Goal: Information Seeking & Learning: Learn about a topic

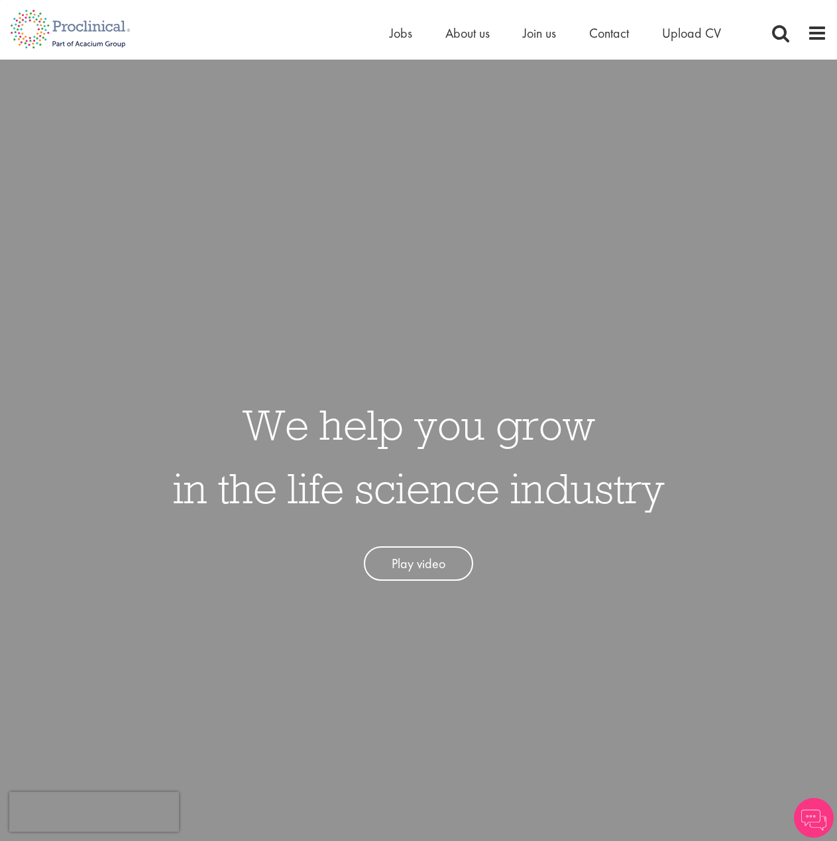
click at [405, 42] on li "Jobs" at bounding box center [400, 33] width 23 height 20
click at [401, 34] on span "Jobs" at bounding box center [400, 33] width 23 height 17
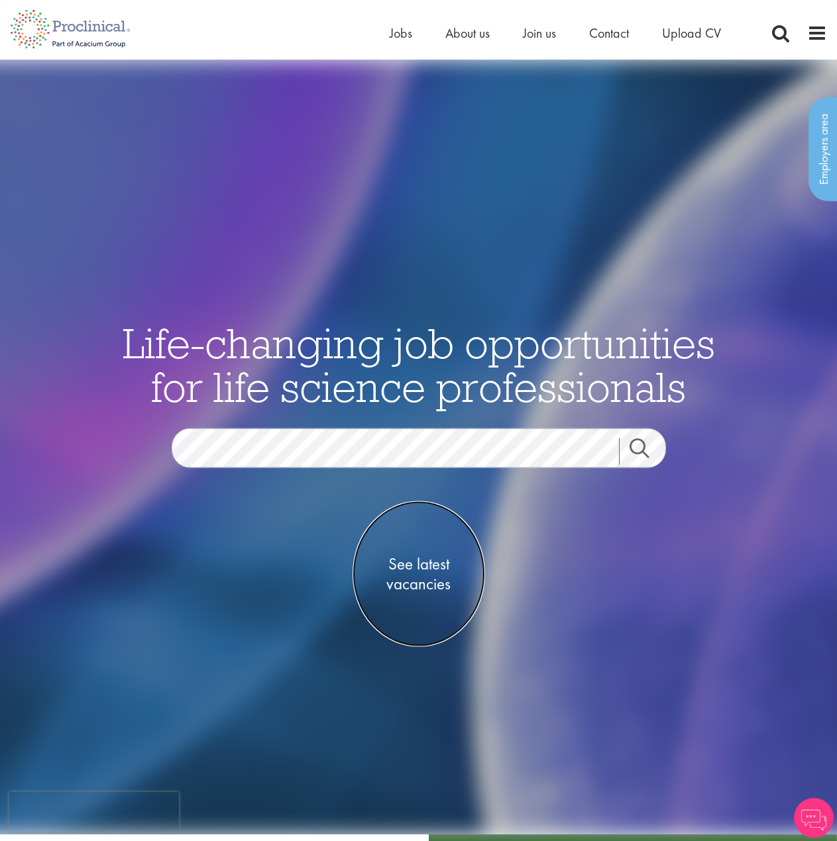
click at [433, 556] on span "See latest vacancies" at bounding box center [418, 574] width 132 height 40
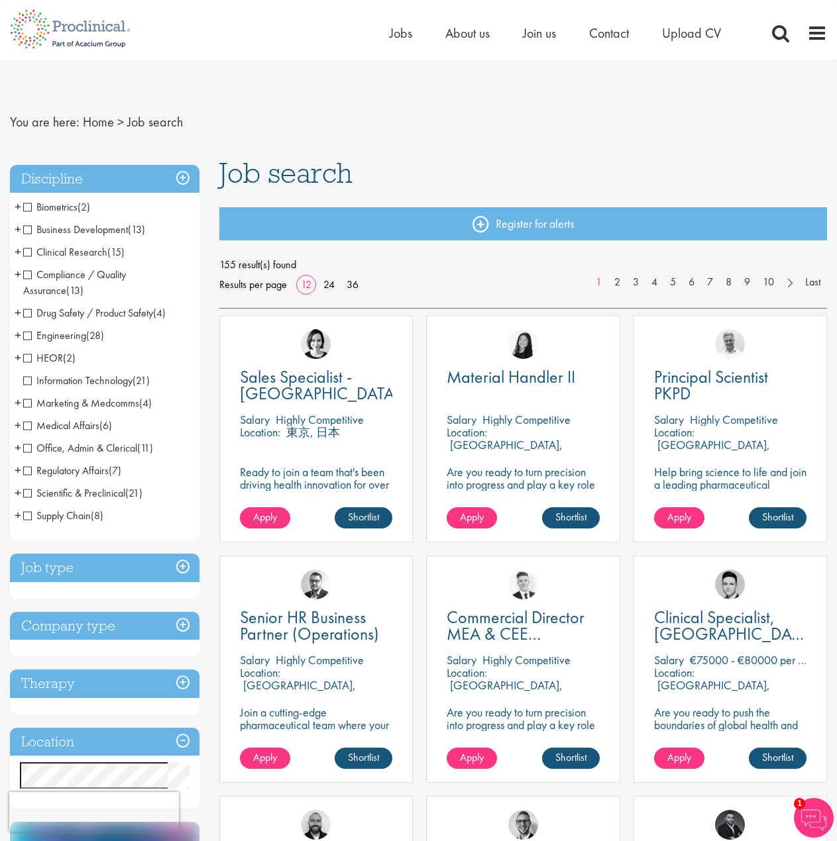
click at [44, 204] on span "Biometrics" at bounding box center [50, 207] width 54 height 14
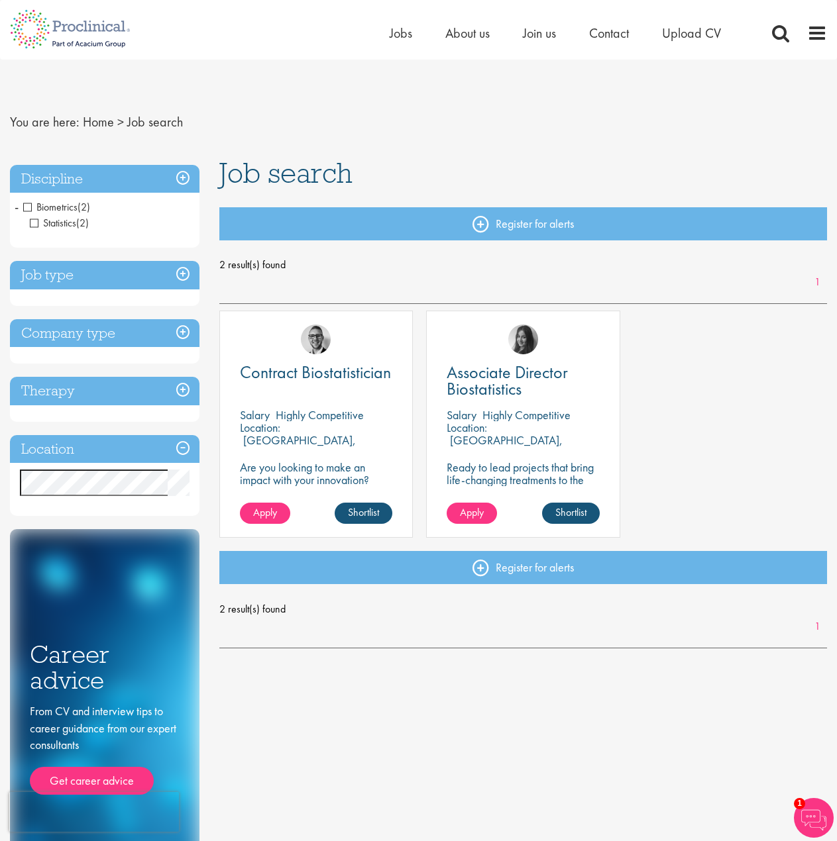
click at [32, 203] on span "Biometrics" at bounding box center [50, 207] width 54 height 14
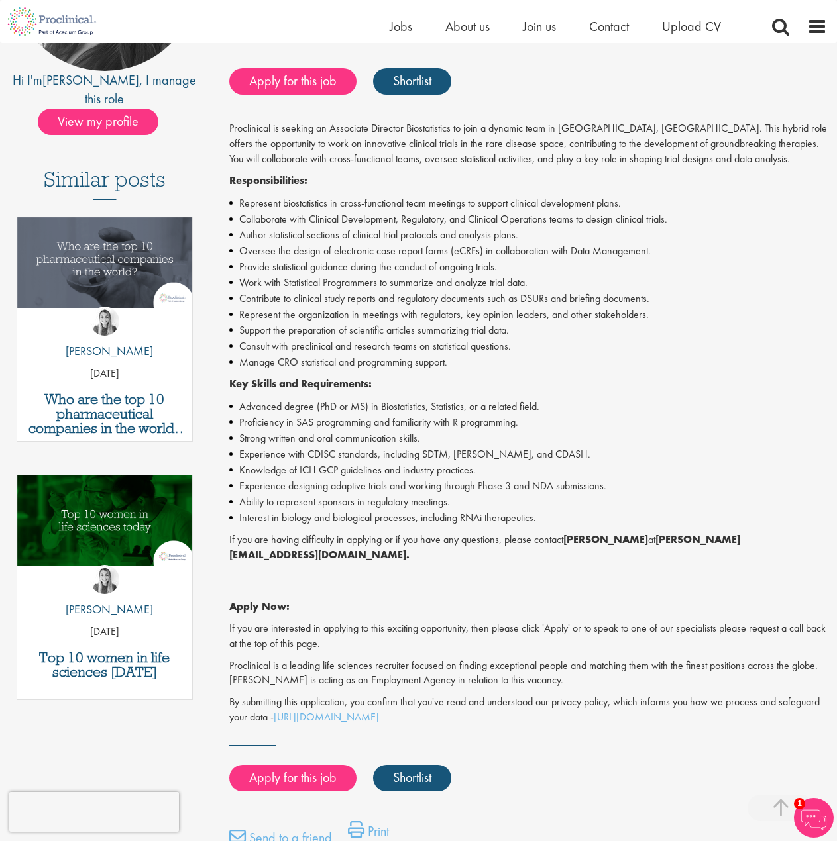
scroll to position [265, 0]
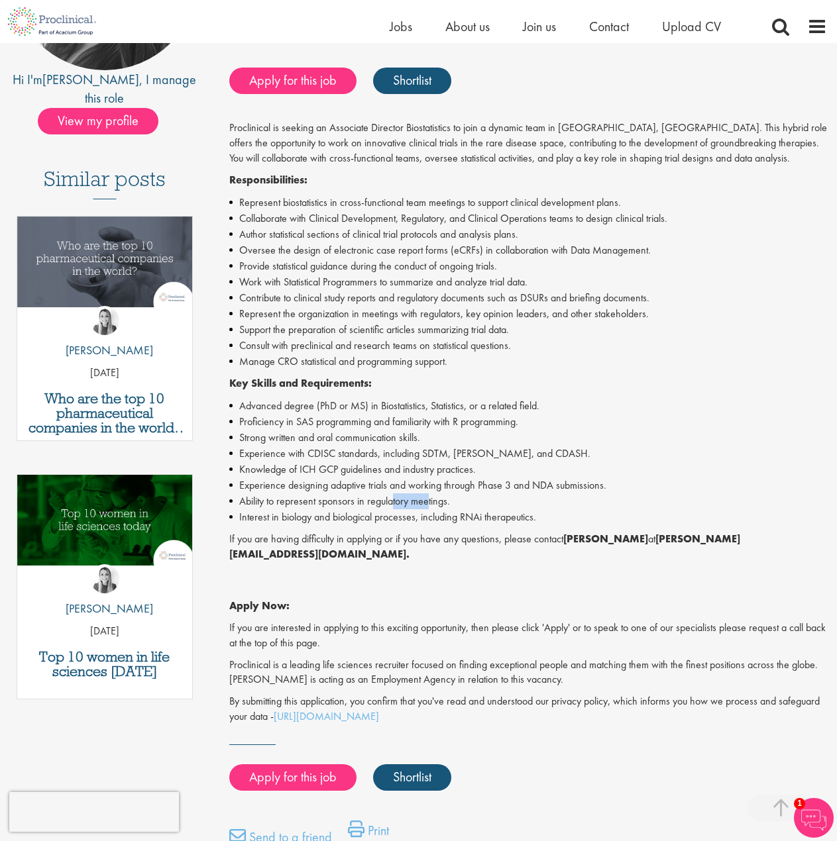
drag, startPoint x: 423, startPoint y: 502, endPoint x: 392, endPoint y: 500, distance: 31.2
click at [392, 500] on li "Ability to represent sponsors in regulatory meetings." at bounding box center [527, 501] width 597 height 16
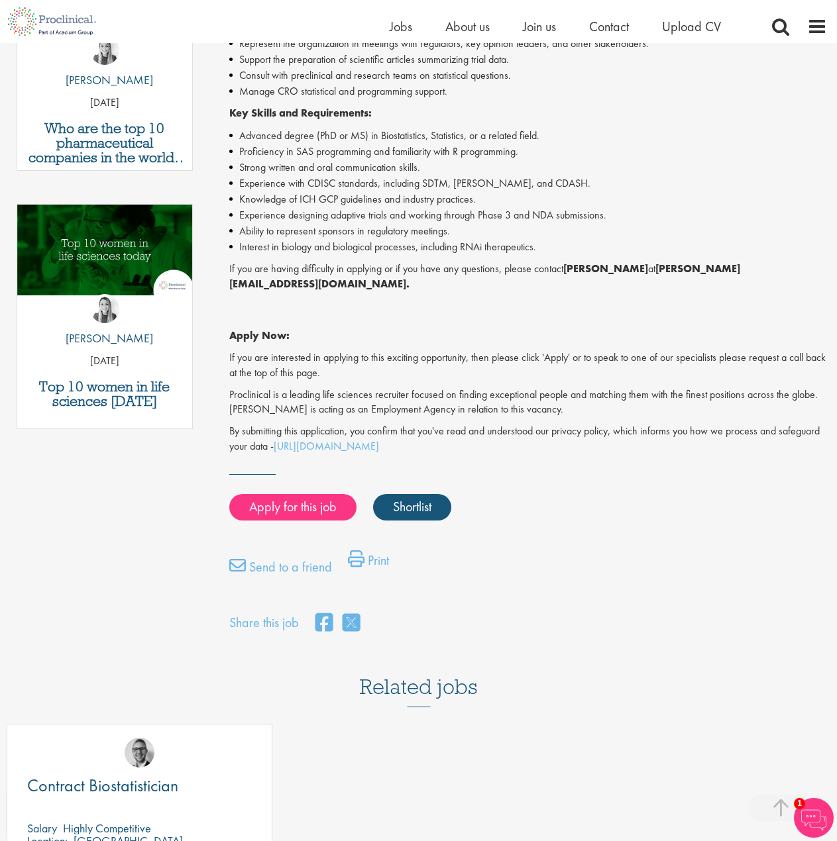
scroll to position [530, 0]
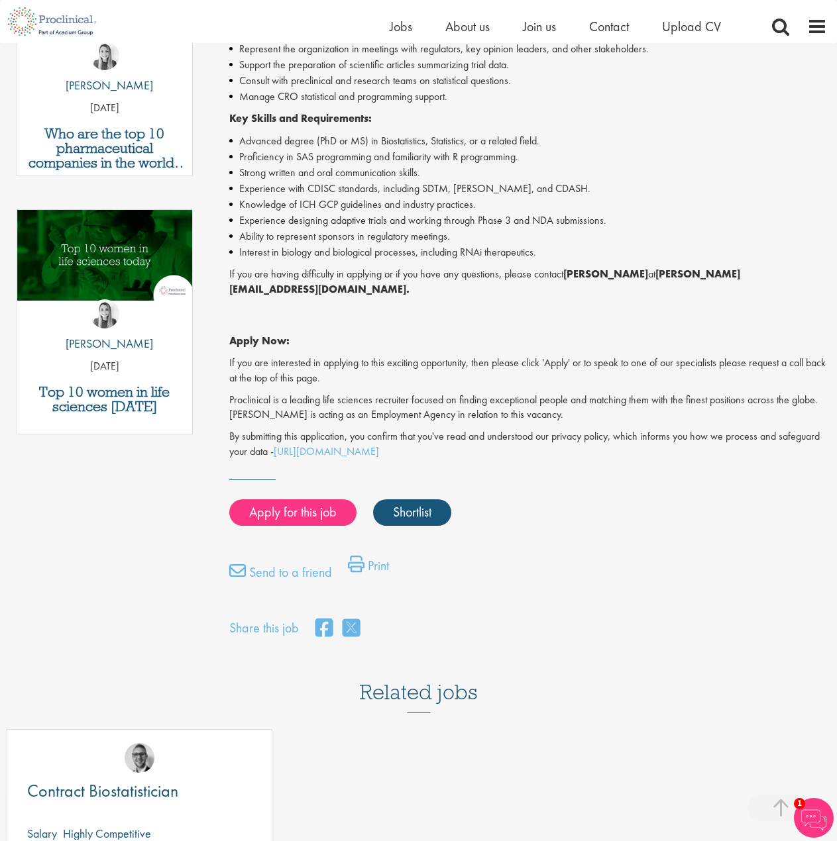
click at [516, 393] on p "Proclinical is a leading life sciences recruiter focused on finding exceptional…" at bounding box center [527, 408] width 597 height 30
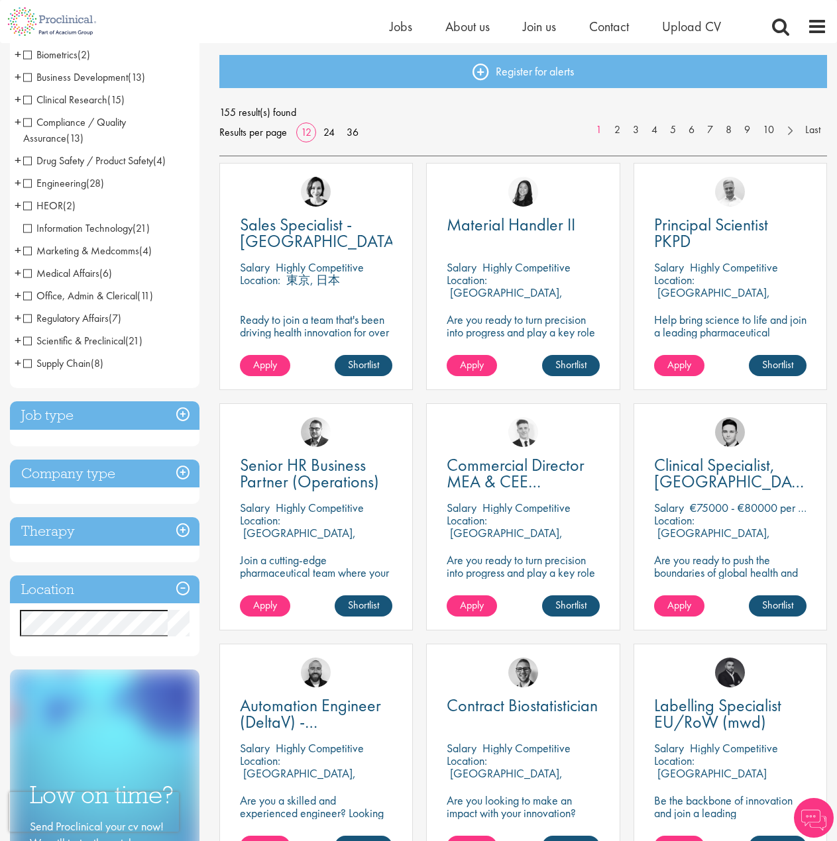
scroll to position [199, 0]
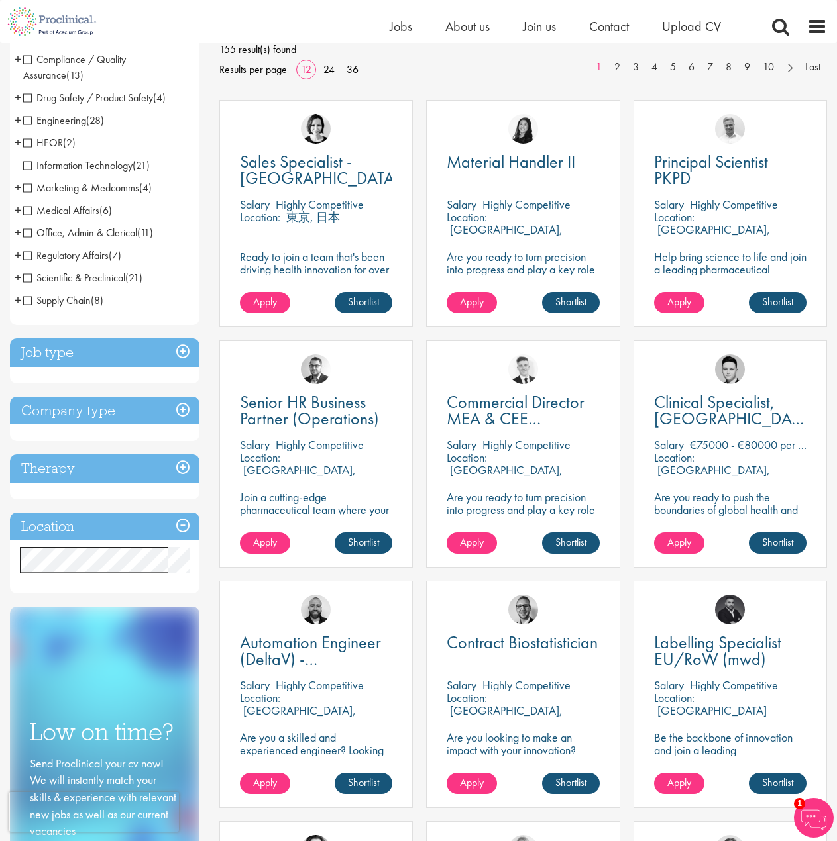
click at [181, 348] on h3 "Job type" at bounding box center [104, 352] width 189 height 28
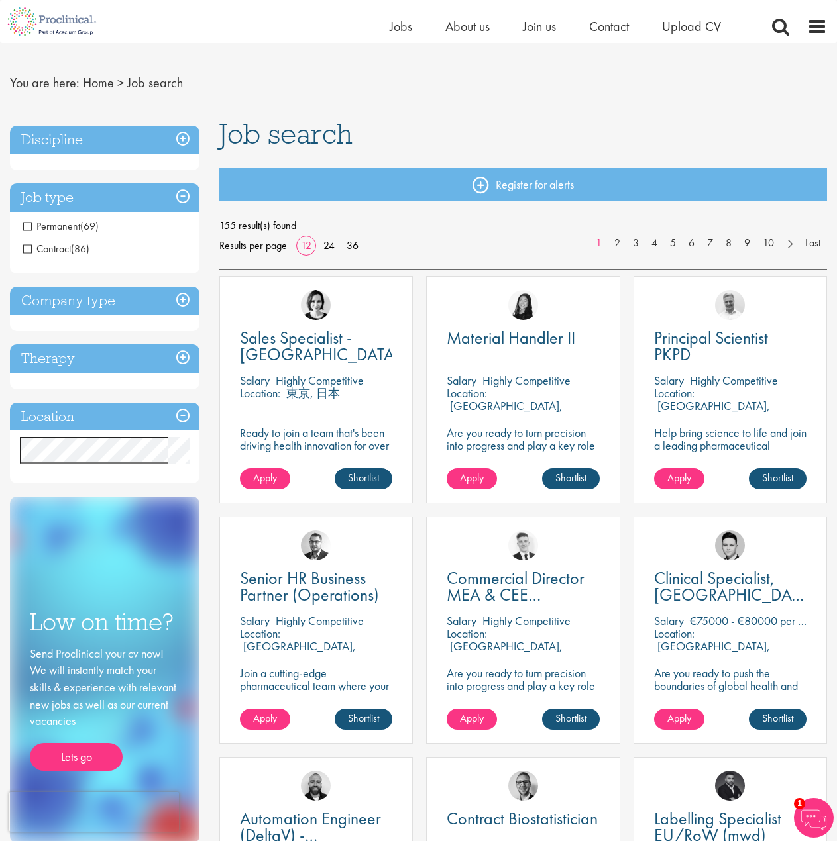
scroll to position [0, 0]
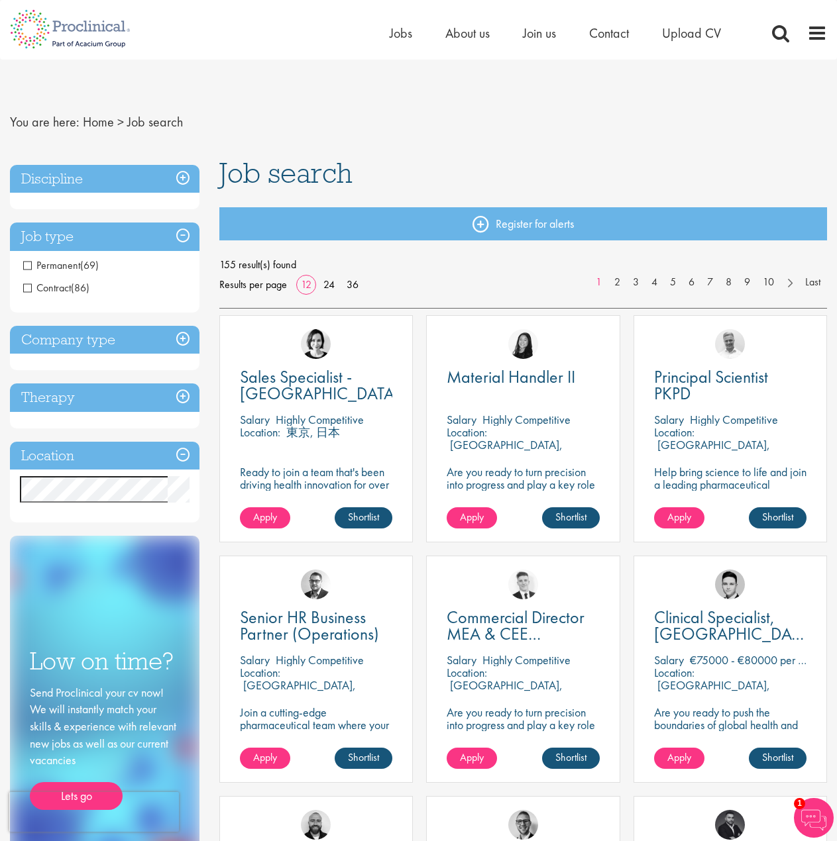
click at [26, 290] on span "Contract" at bounding box center [47, 288] width 48 height 14
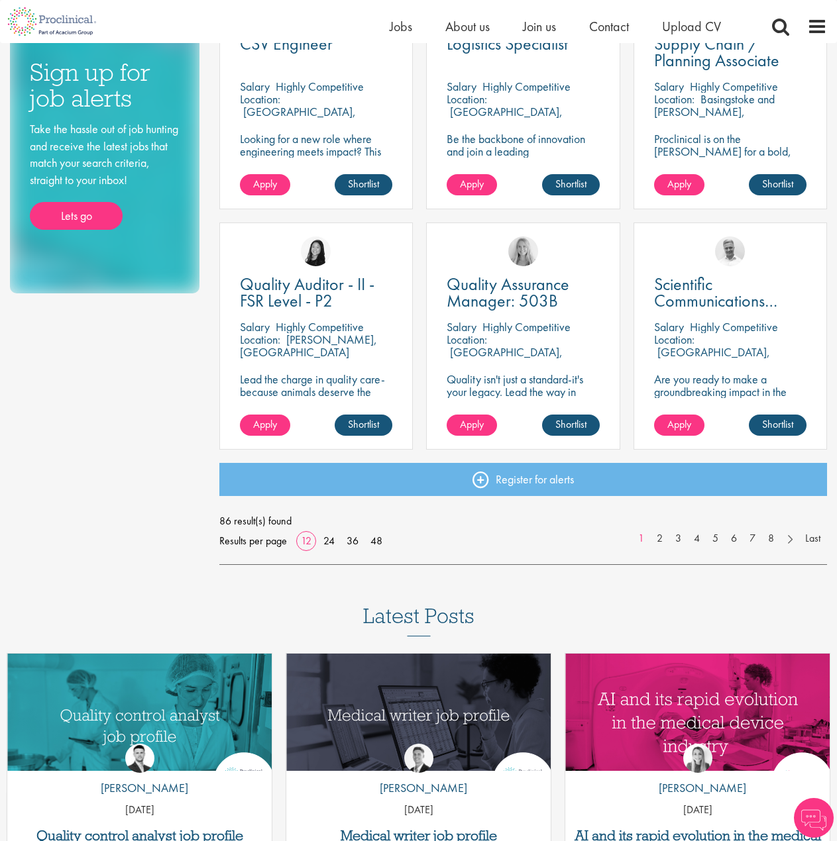
scroll to position [1126, 0]
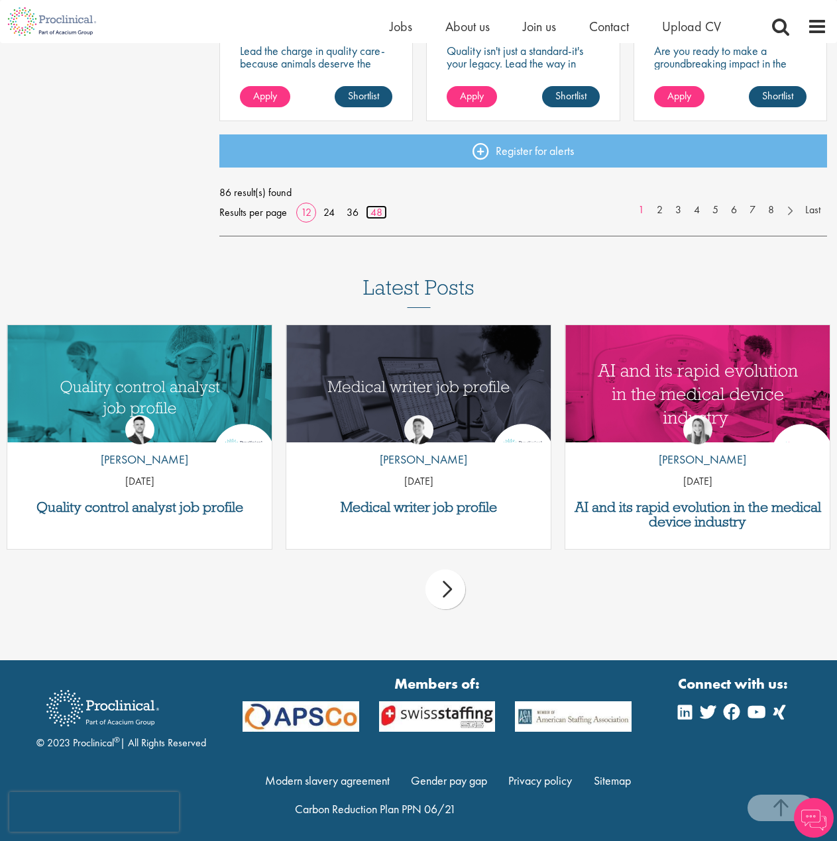
click at [374, 215] on link "48" at bounding box center [376, 212] width 21 height 14
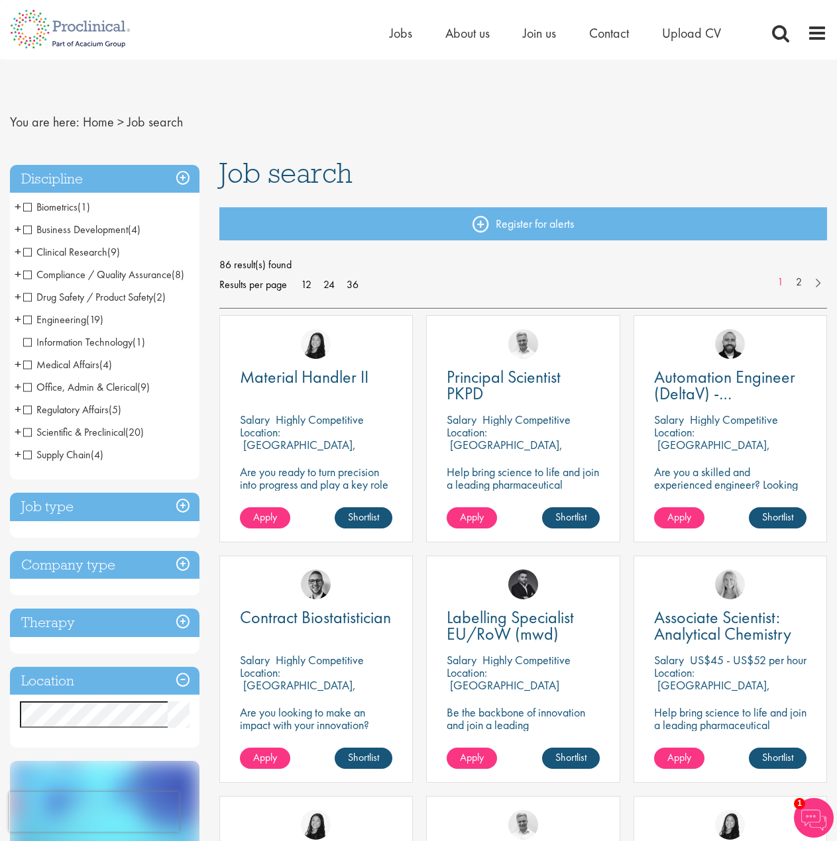
click at [424, 331] on div "Principal Scientist PKPD Salary Highly Competitive Location: Reading, England H…" at bounding box center [522, 435] width 207 height 240
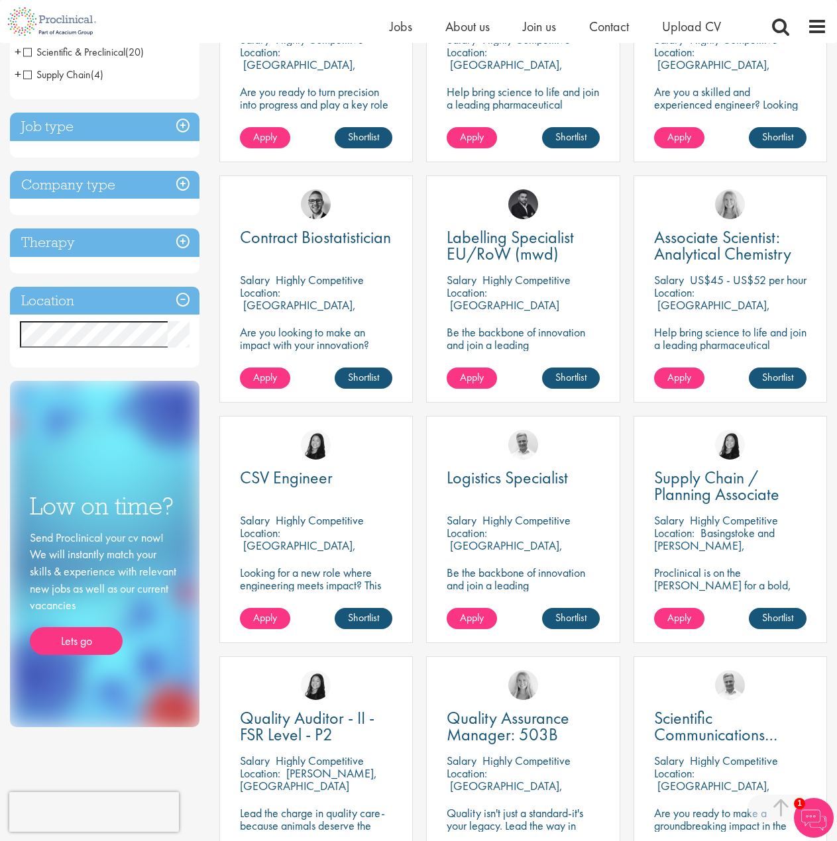
scroll to position [269, 0]
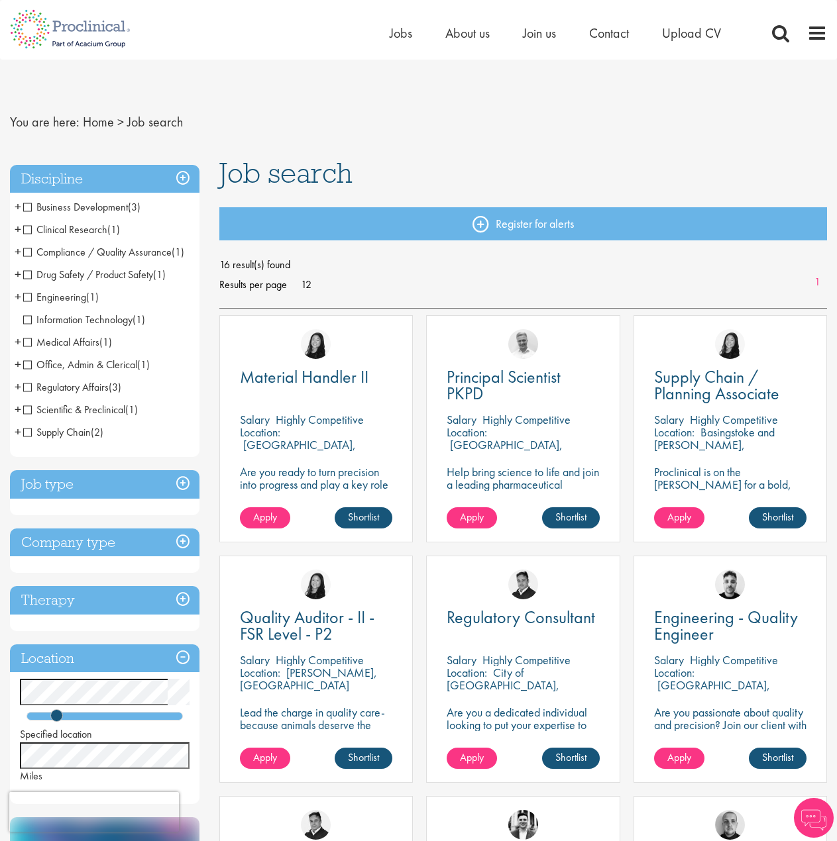
click at [445, 287] on div "16 result(s) found Results per page 12 1" at bounding box center [522, 275] width 607 height 40
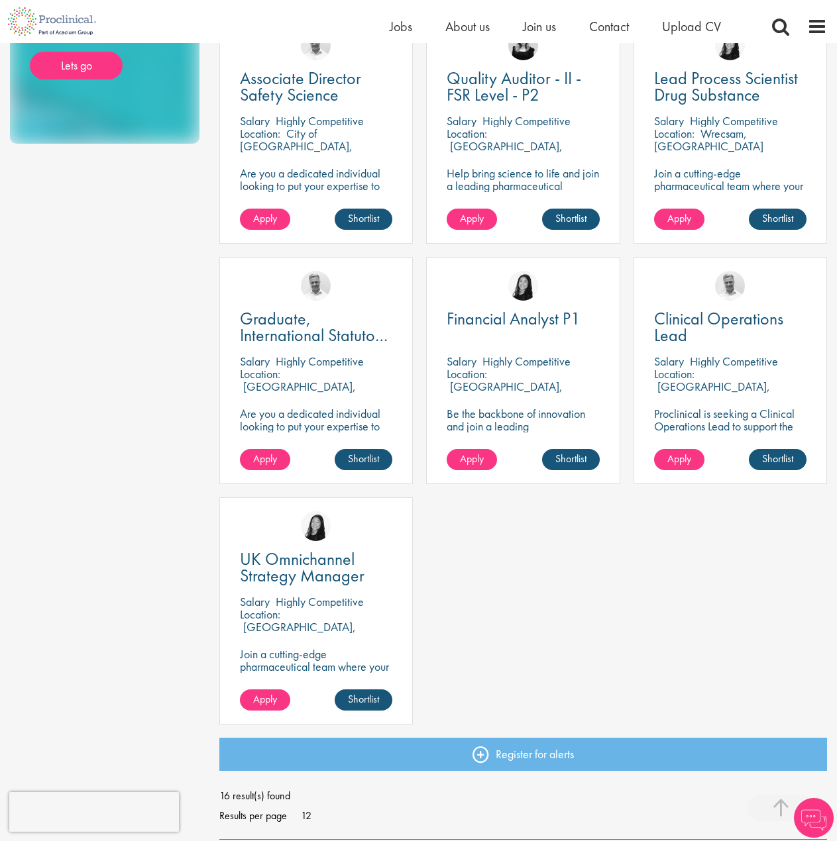
scroll to position [1060, 0]
